Goal: Task Accomplishment & Management: Complete application form

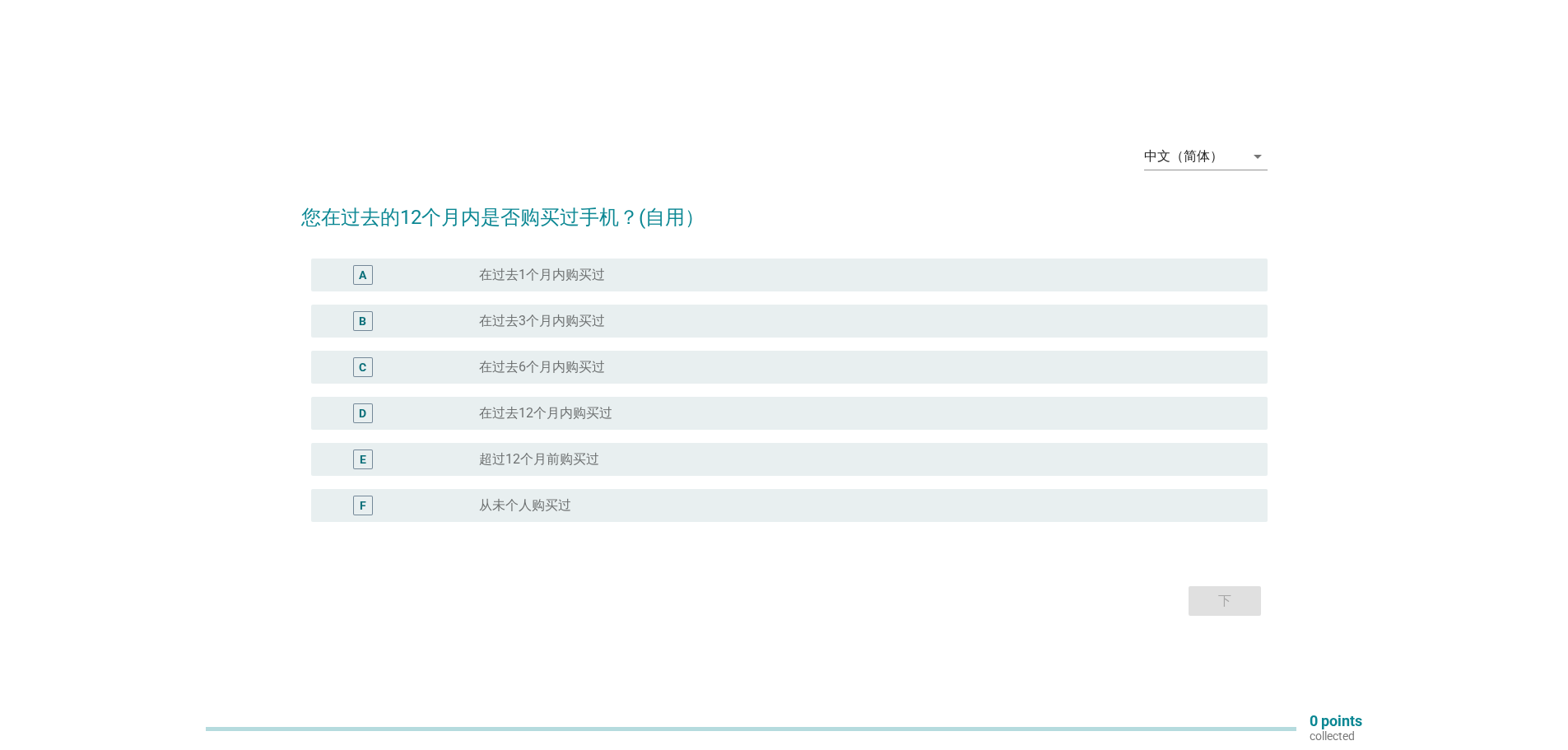
click at [1250, 134] on div "中文（简体） arrow_drop_down" at bounding box center [1206, 159] width 123 height 53
click at [1245, 149] on div "arrow_drop_down" at bounding box center [1256, 156] width 23 height 20
click at [1192, 175] on div "English" at bounding box center [1205, 169] width 97 height 20
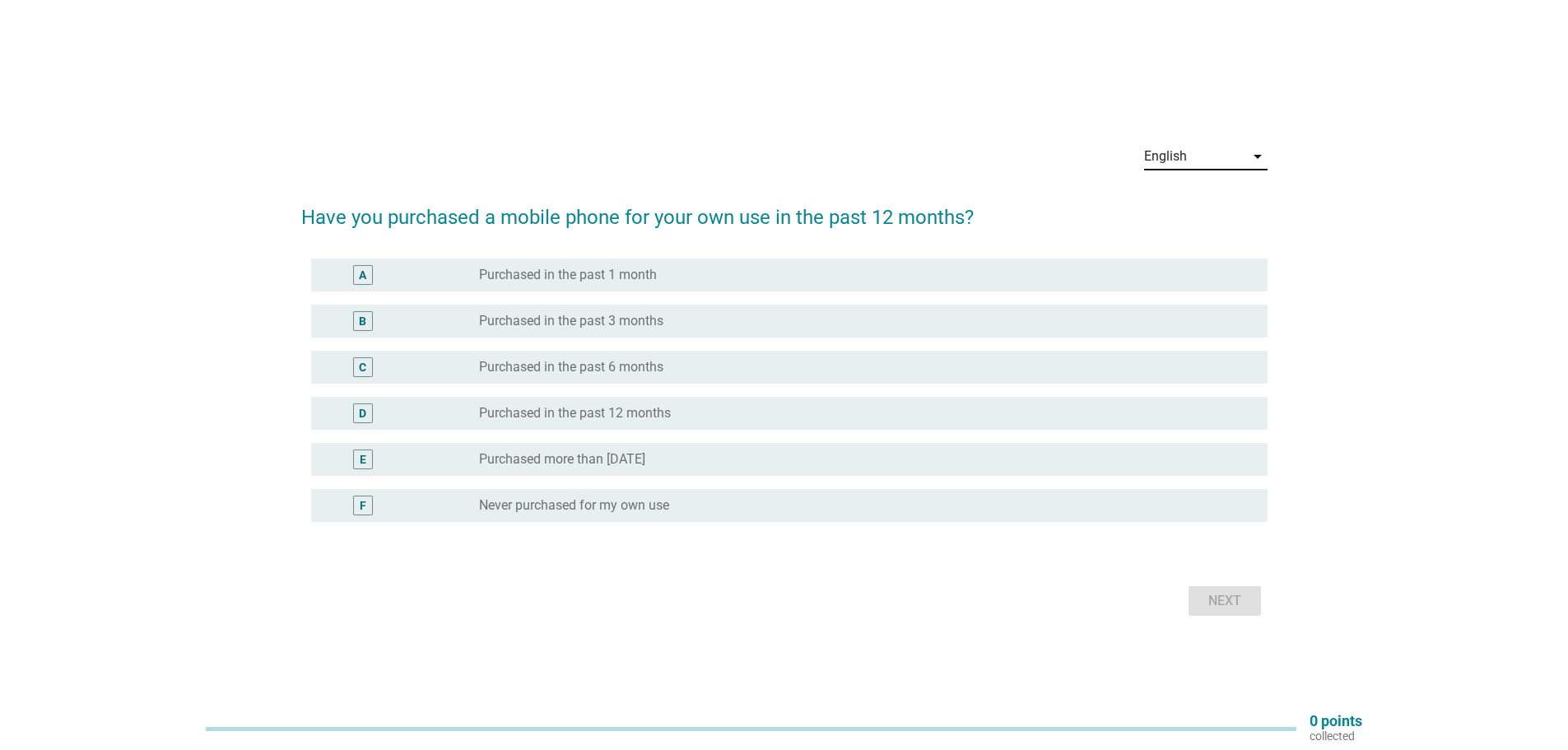
click at [726, 367] on div "radio_button_unchecked Purchased in the past 6 months" at bounding box center [860, 366] width 762 height 17
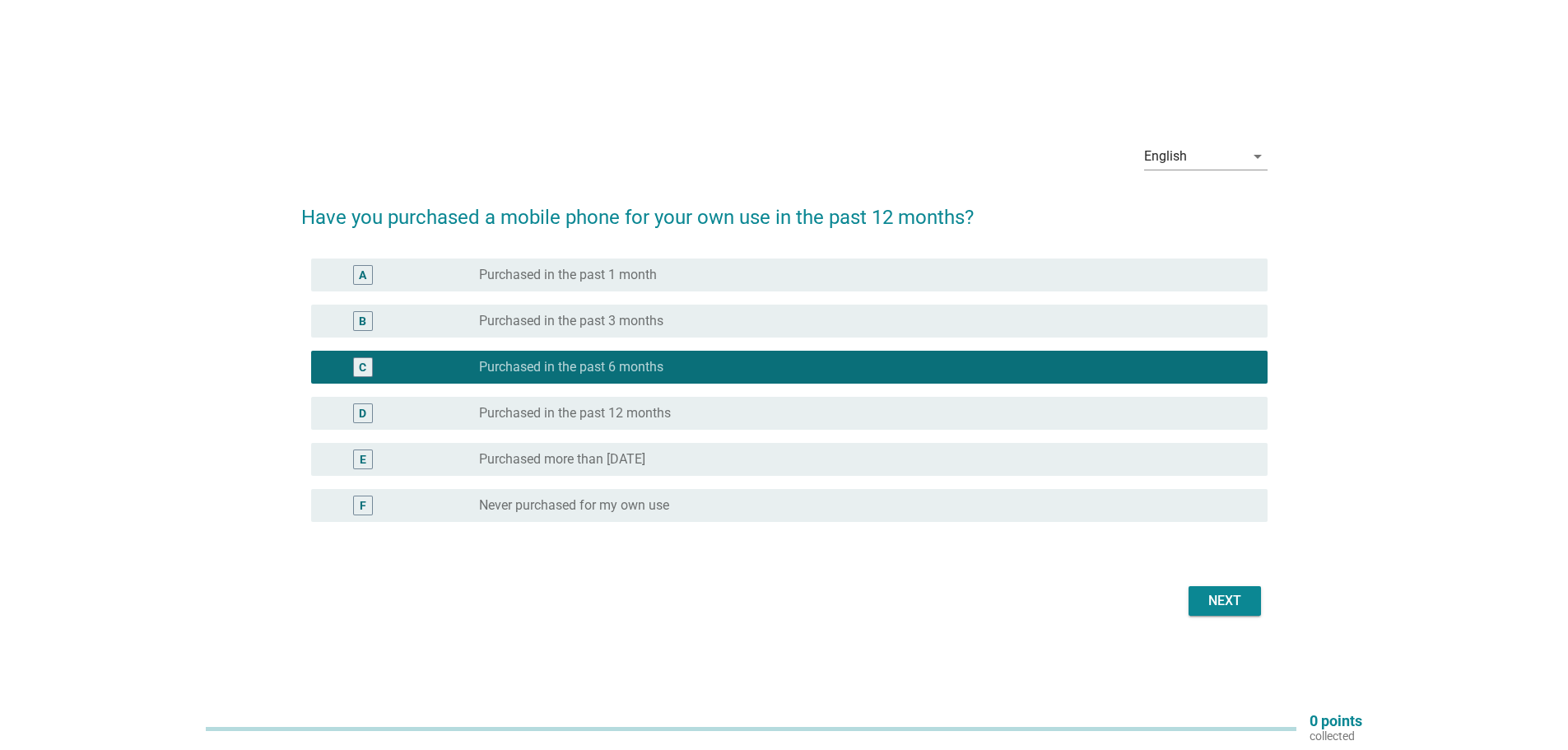
click at [1238, 603] on div "Next" at bounding box center [1224, 601] width 46 height 20
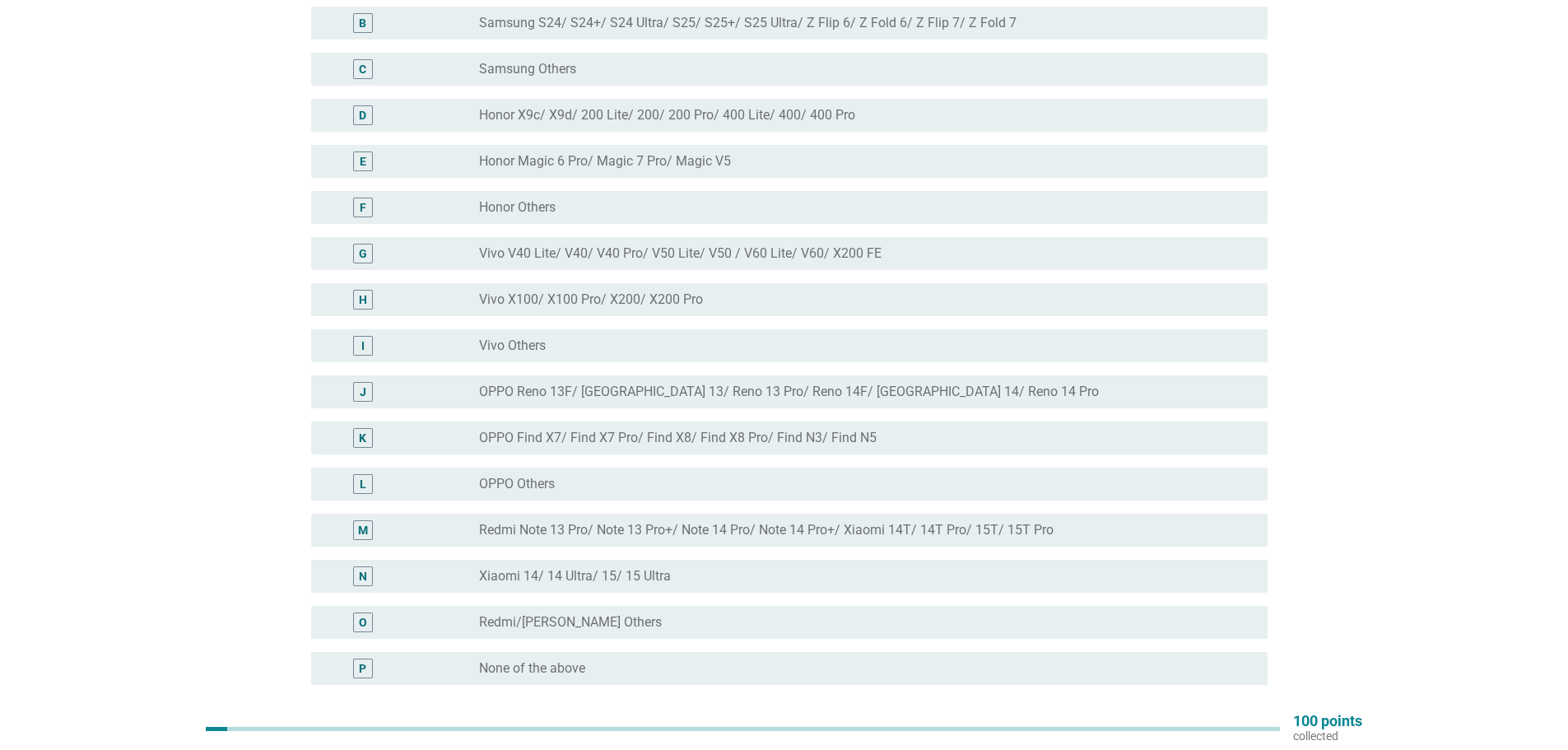
scroll to position [247, 0]
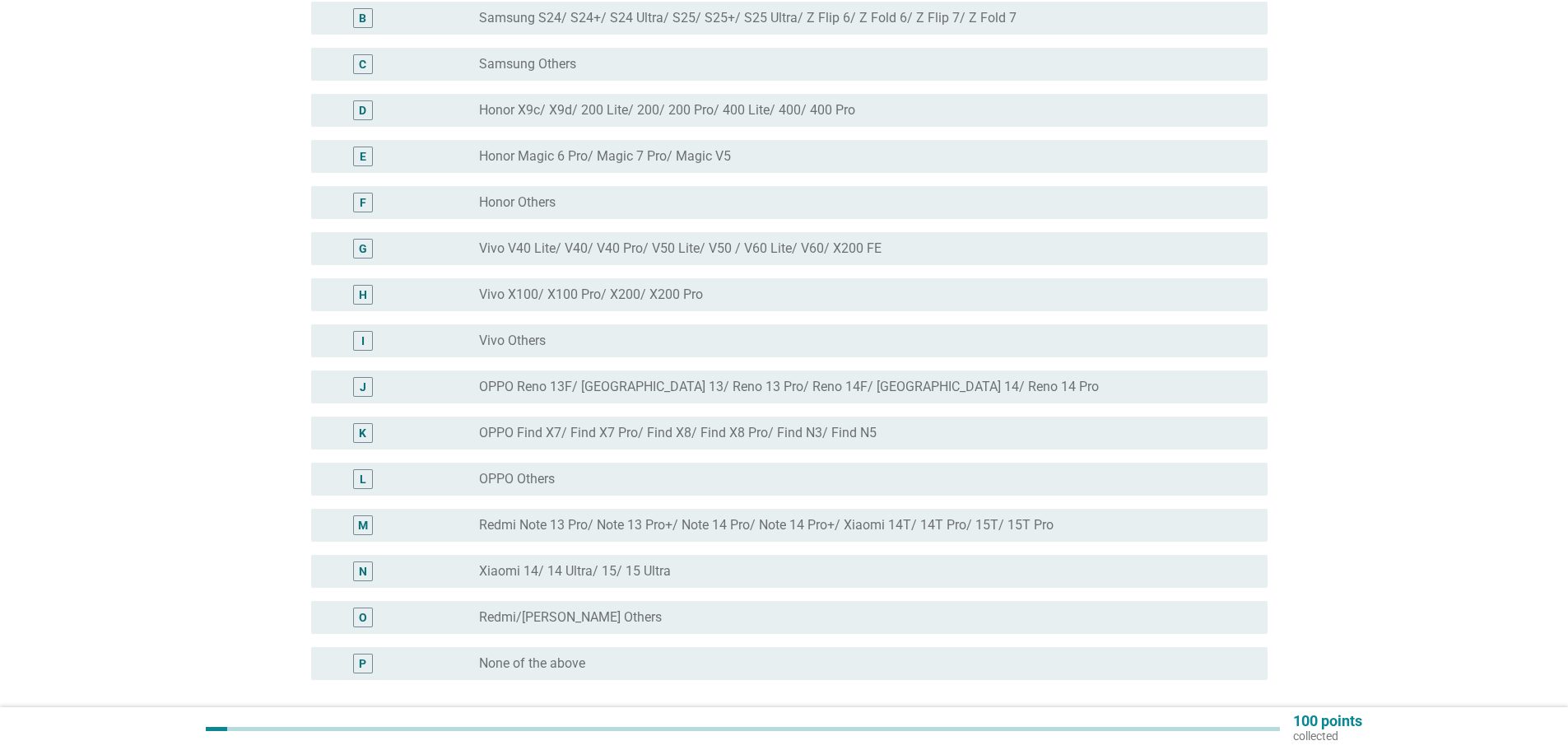
click at [965, 432] on div "radio_button_unchecked OPPO Find X7/ Find X7 Pro/ Find X8/ Find X8 Pro/ Find N3…" at bounding box center [860, 433] width 762 height 17
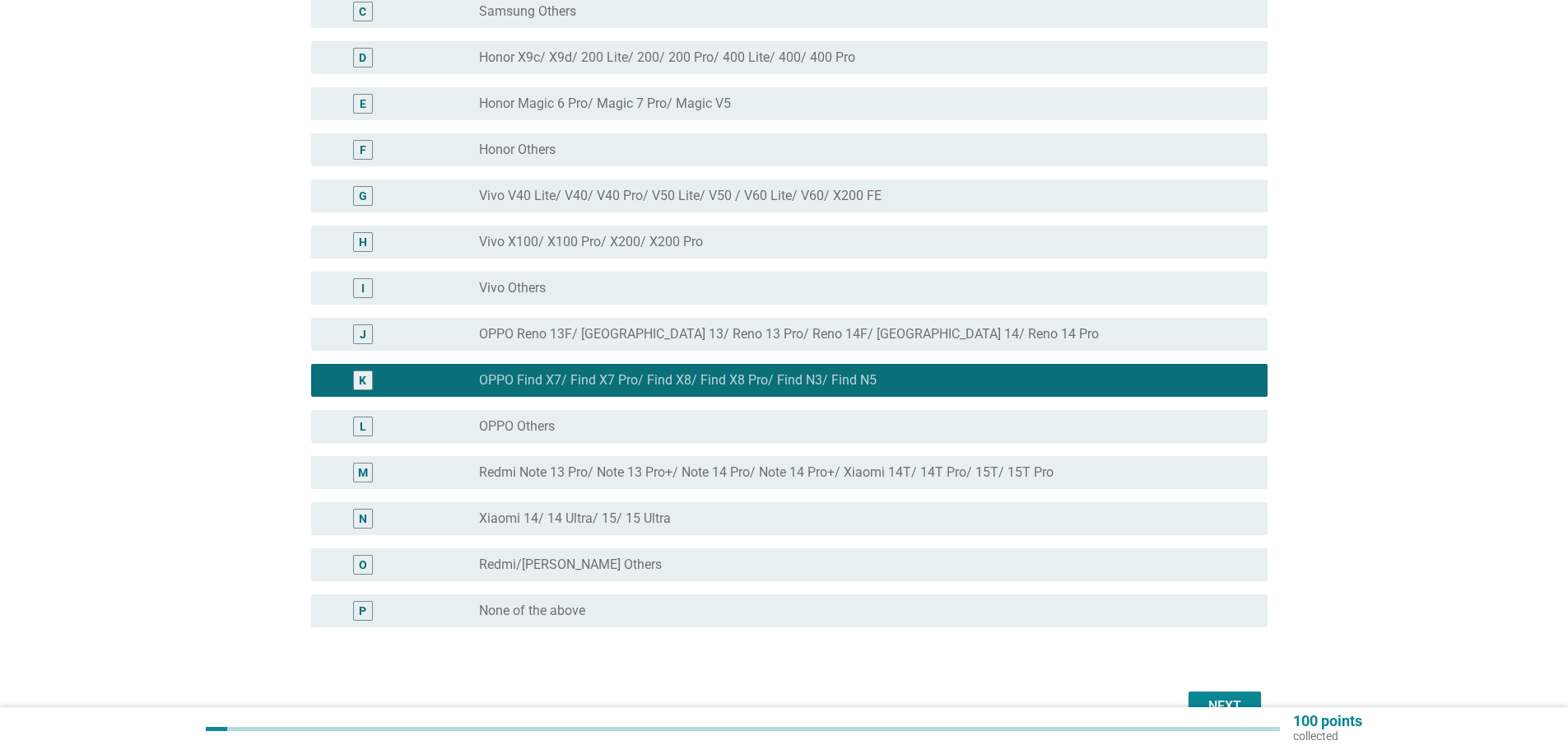
scroll to position [329, 0]
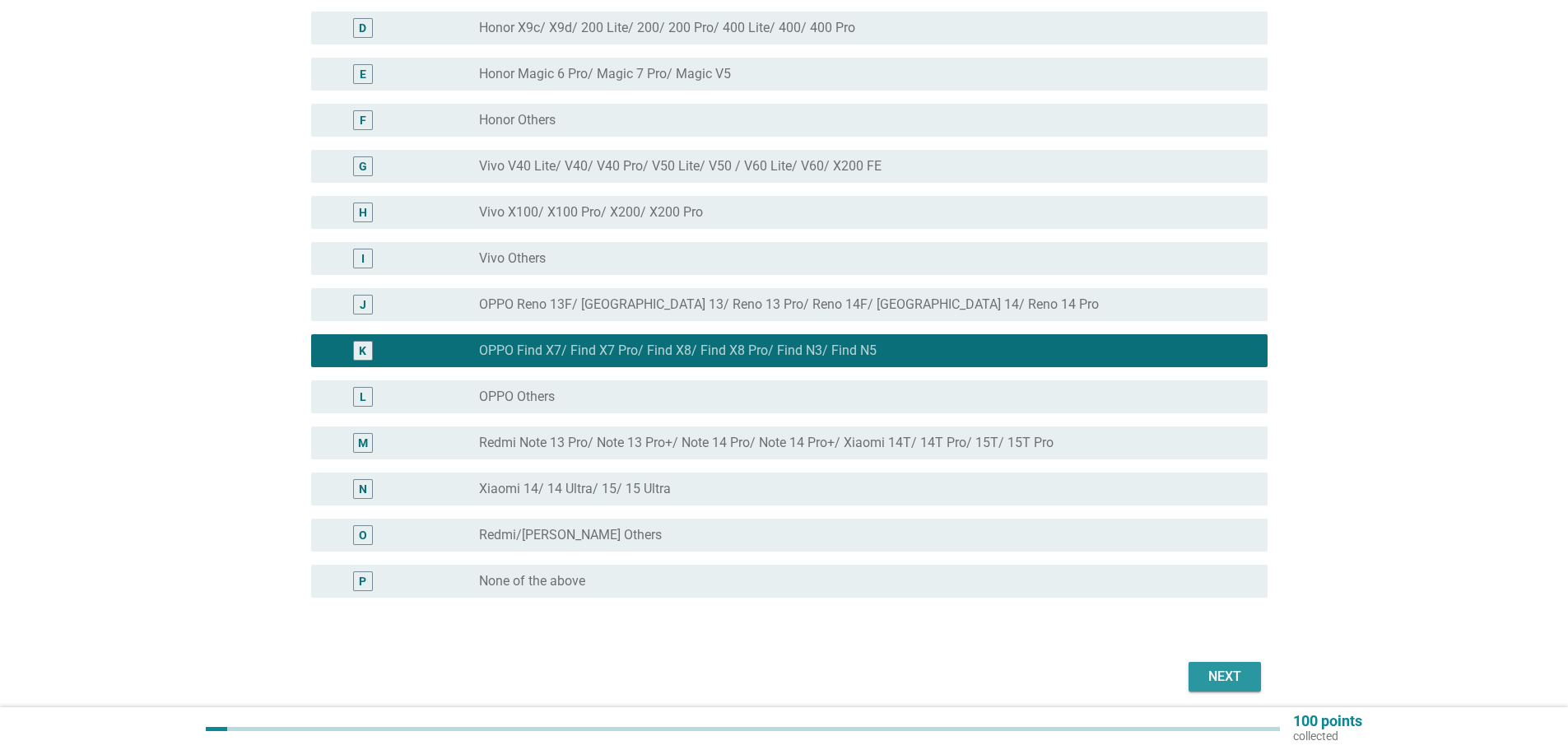
click at [1228, 682] on div "Next" at bounding box center [1224, 676] width 46 height 20
